Goal: Book appointment/travel/reservation

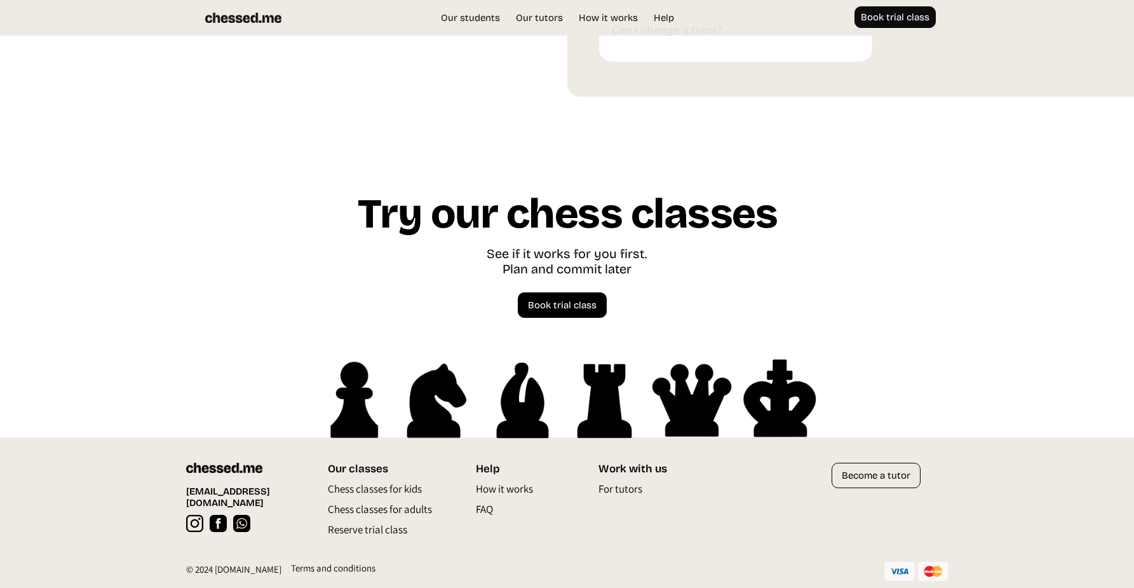
scroll to position [3497, 0]
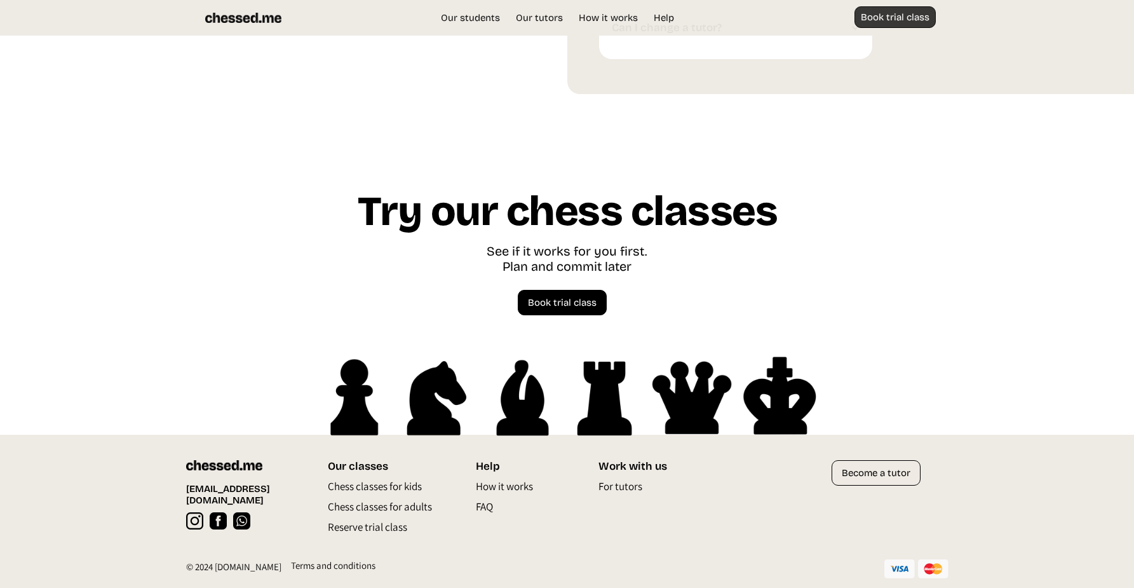
click at [871, 13] on link "Book trial class" at bounding box center [895, 17] width 81 height 22
